Goal: Transaction & Acquisition: Purchase product/service

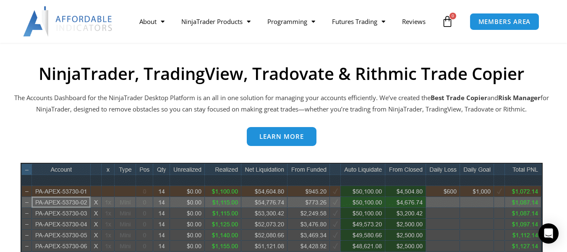
scroll to position [378, 0]
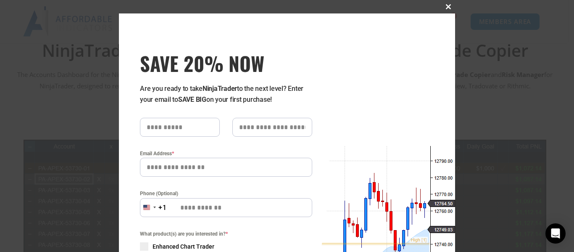
click at [448, 7] on span at bounding box center [447, 6] width 13 height 5
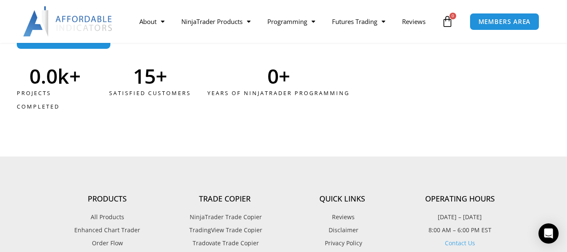
scroll to position [2268, 0]
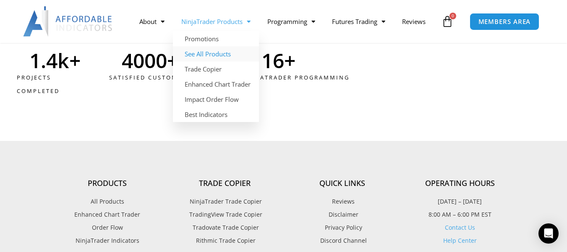
click at [212, 55] on link "See All Products" at bounding box center [216, 53] width 86 height 15
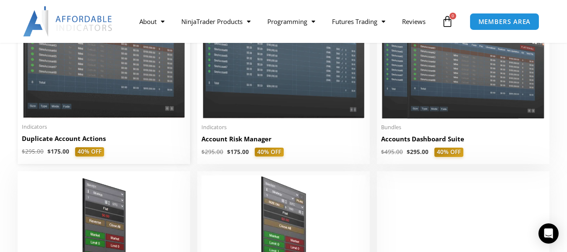
scroll to position [252, 0]
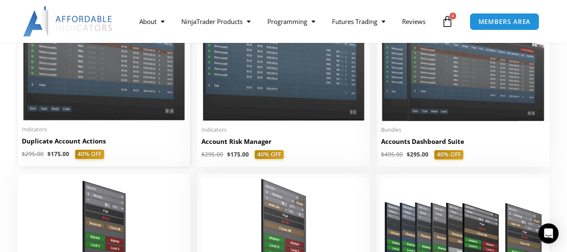
click at [70, 141] on h2 "Duplicate Account Actions" at bounding box center [104, 141] width 164 height 9
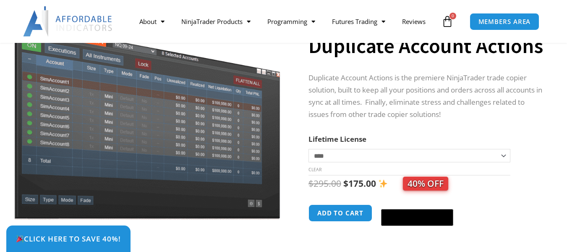
scroll to position [168, 0]
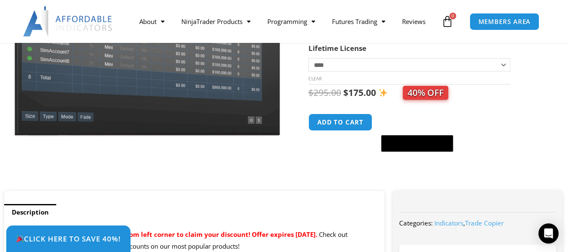
click at [331, 66] on select "**********" at bounding box center [410, 64] width 202 height 13
